Goal: Task Accomplishment & Management: Manage account settings

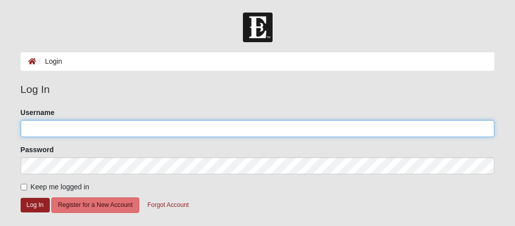
click at [173, 133] on input "Username" at bounding box center [258, 128] width 474 height 17
type input "Lmancini"
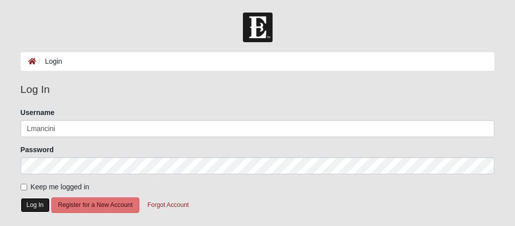
click at [34, 206] on button "Log In" at bounding box center [35, 205] width 29 height 15
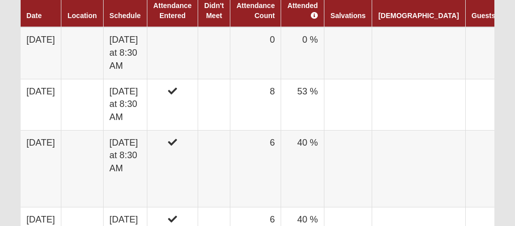
scroll to position [636, 0]
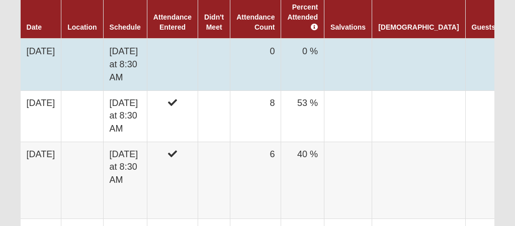
click at [185, 57] on td at bounding box center [172, 65] width 51 height 52
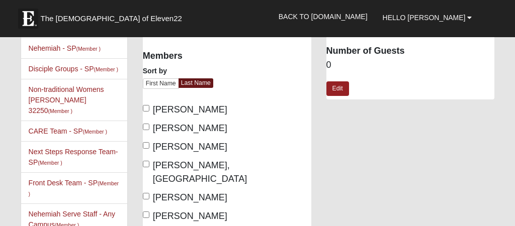
scroll to position [67, 0]
click at [145, 107] on input "[PERSON_NAME]" at bounding box center [146, 108] width 7 height 7
checkbox input "true"
click at [145, 148] on input "[PERSON_NAME]" at bounding box center [146, 145] width 7 height 7
checkbox input "true"
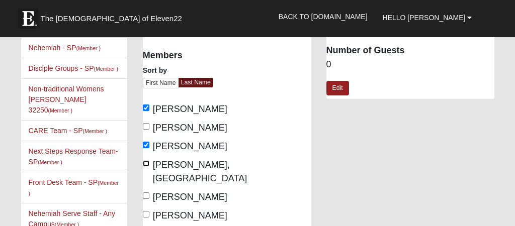
click at [145, 167] on input "Czerniak, Dakota" at bounding box center [146, 163] width 7 height 7
checkbox input "true"
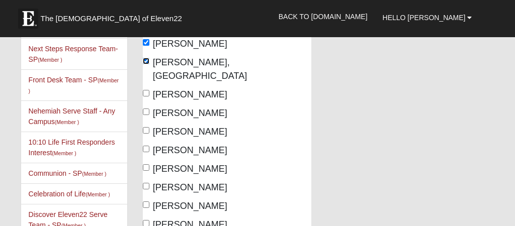
scroll to position [171, 0]
click at [146, 115] on input "Mancini, Lisa" at bounding box center [146, 111] width 7 height 7
checkbox input "true"
click at [144, 171] on input "Nelson, Pam" at bounding box center [146, 167] width 7 height 7
checkbox input "true"
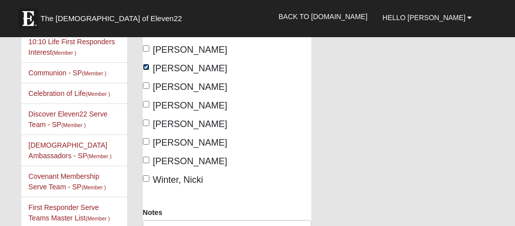
scroll to position [276, 0]
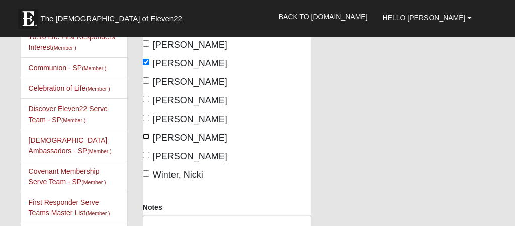
click at [144, 140] on input "Vazquez, Laura" at bounding box center [146, 136] width 7 height 7
checkbox input "true"
click at [145, 158] on input "Waugerman, Anna" at bounding box center [146, 155] width 7 height 7
checkbox input "true"
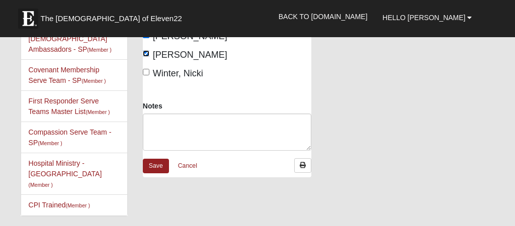
scroll to position [380, 0]
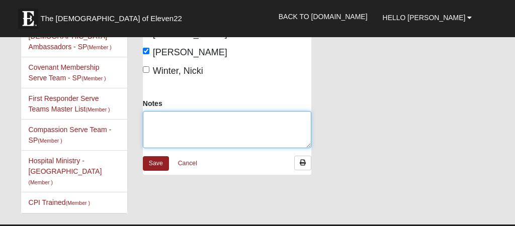
click at [202, 148] on textarea "Notes" at bounding box center [227, 129] width 169 height 37
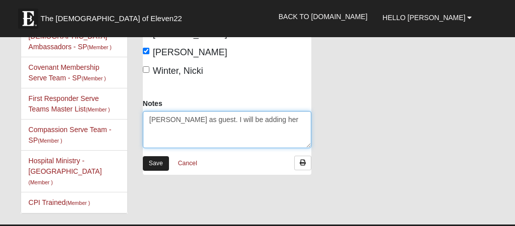
type textarea "Rhonda as guest. I will be adding her"
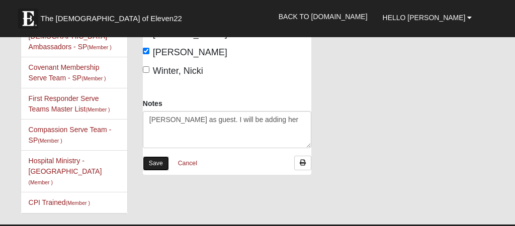
click at [156, 171] on link "Save" at bounding box center [156, 163] width 26 height 15
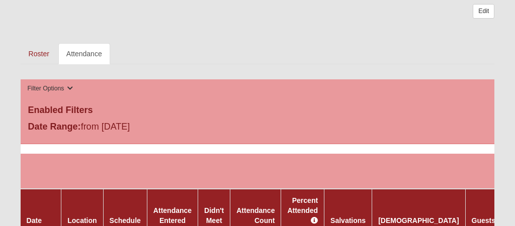
scroll to position [440, 0]
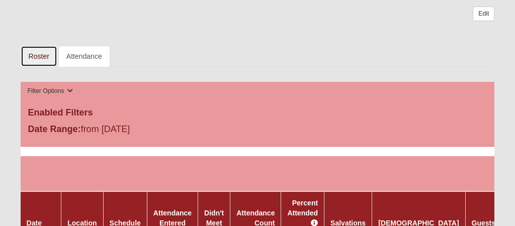
click at [39, 56] on link "Roster" at bounding box center [39, 56] width 37 height 21
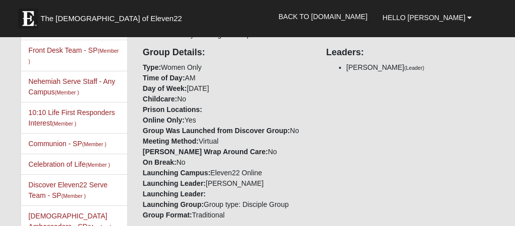
scroll to position [229, 0]
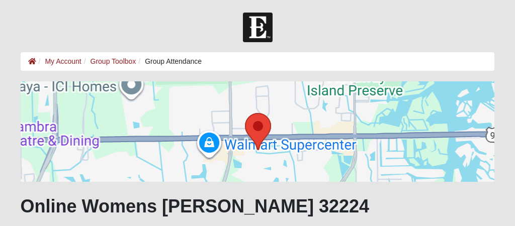
scroll to position [440, 0]
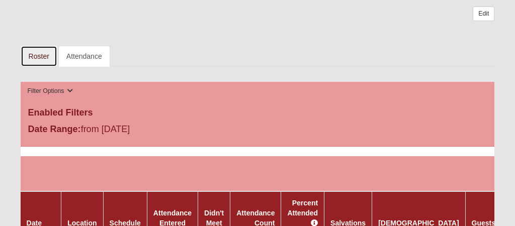
click at [45, 59] on link "Roster" at bounding box center [39, 56] width 37 height 21
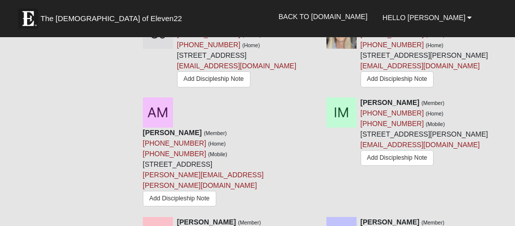
scroll to position [671, 0]
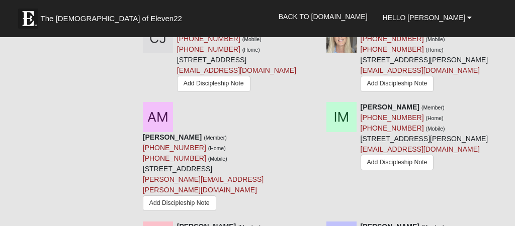
click at [316, 32] on icon at bounding box center [315, 28] width 7 height 7
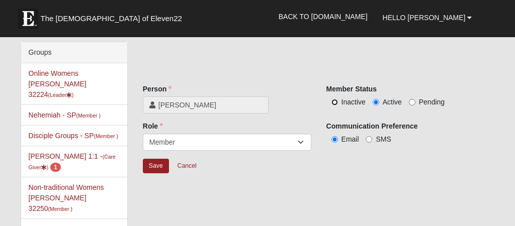
click at [333, 103] on input "Inactive" at bounding box center [334, 102] width 7 height 7
radio input "true"
click at [157, 167] on input "Save" at bounding box center [156, 166] width 26 height 15
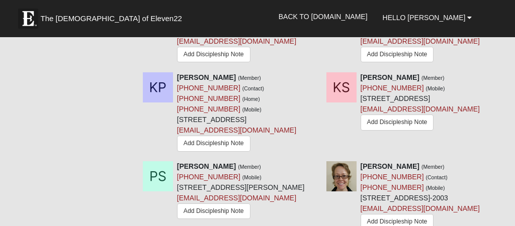
scroll to position [821, 0]
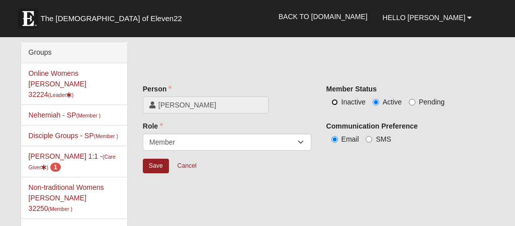
click at [332, 102] on input "Inactive" at bounding box center [334, 102] width 7 height 7
radio input "true"
click at [157, 162] on input "Save" at bounding box center [156, 166] width 26 height 15
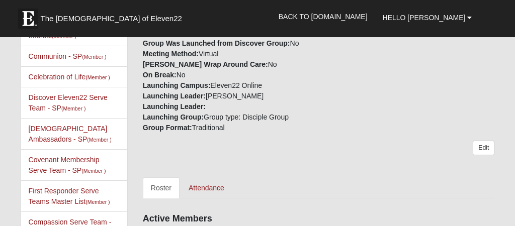
scroll to position [315, 0]
